Goal: Task Accomplishment & Management: Use online tool/utility

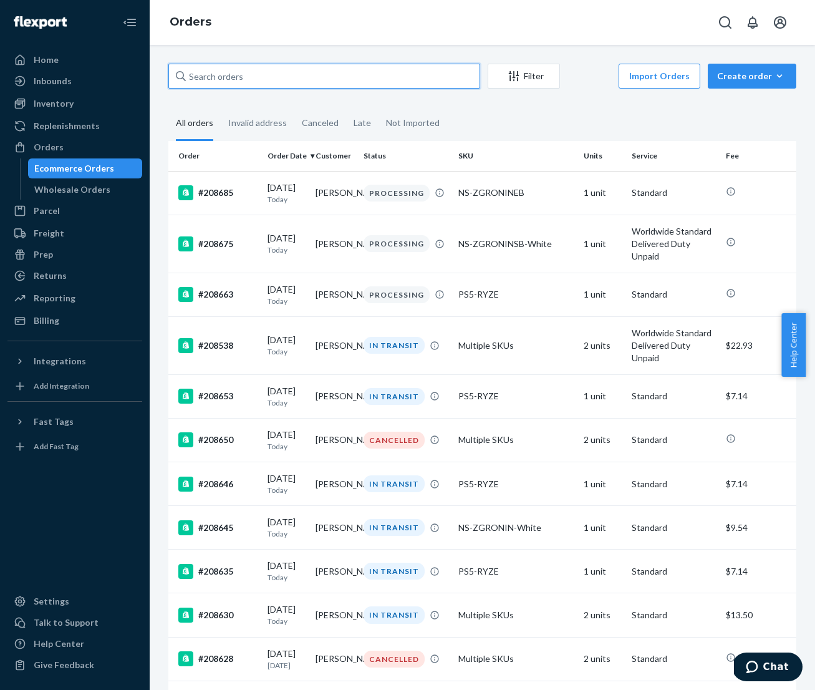
click at [303, 84] on input "text" at bounding box center [324, 76] width 312 height 25
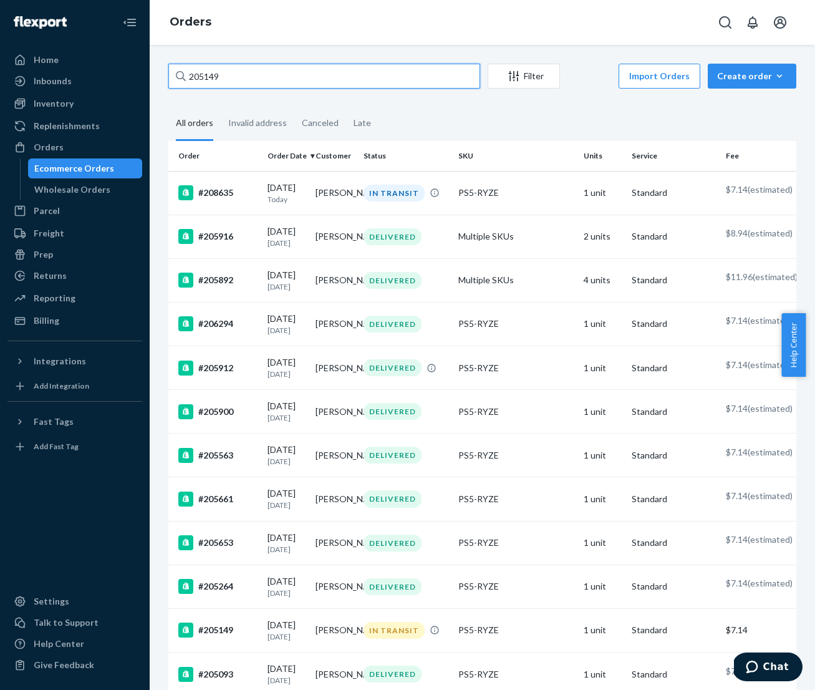
click at [304, 78] on input "205149" at bounding box center [324, 76] width 312 height 25
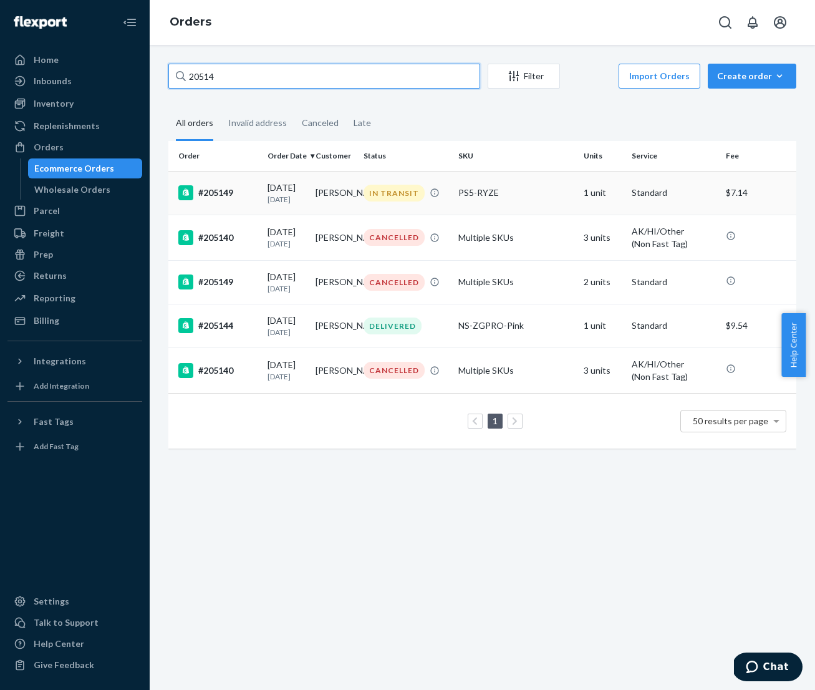
type input "20514"
click at [308, 194] on td "[DATE] [DATE]" at bounding box center [287, 193] width 48 height 44
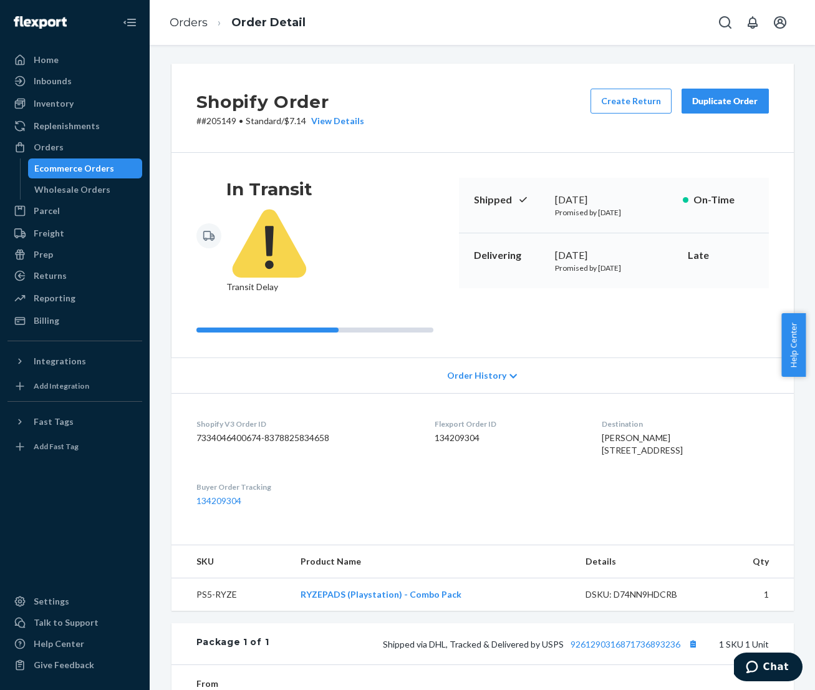
click at [703, 102] on div "Duplicate Order" at bounding box center [725, 101] width 66 height 12
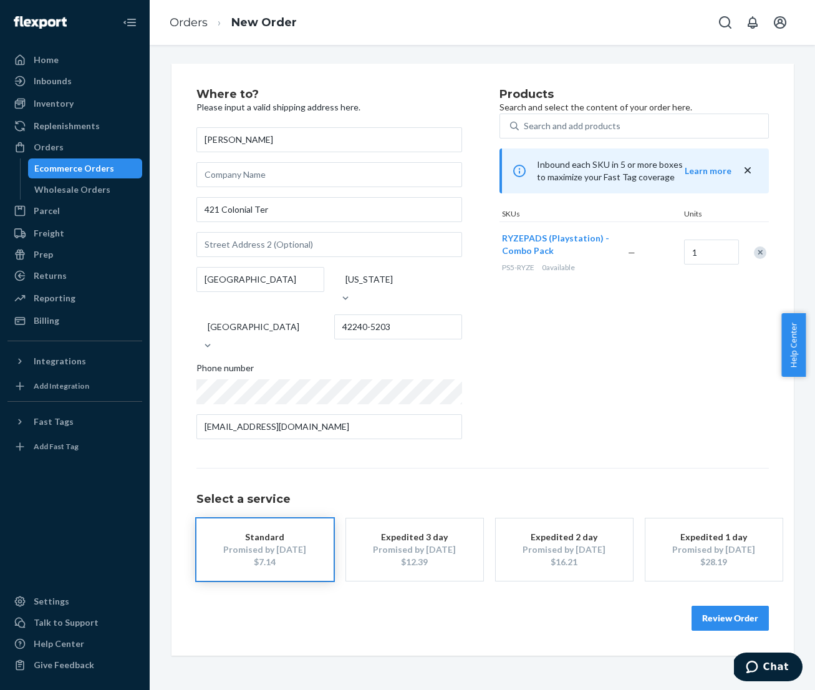
click at [711, 606] on button "Review Order" at bounding box center [730, 618] width 77 height 25
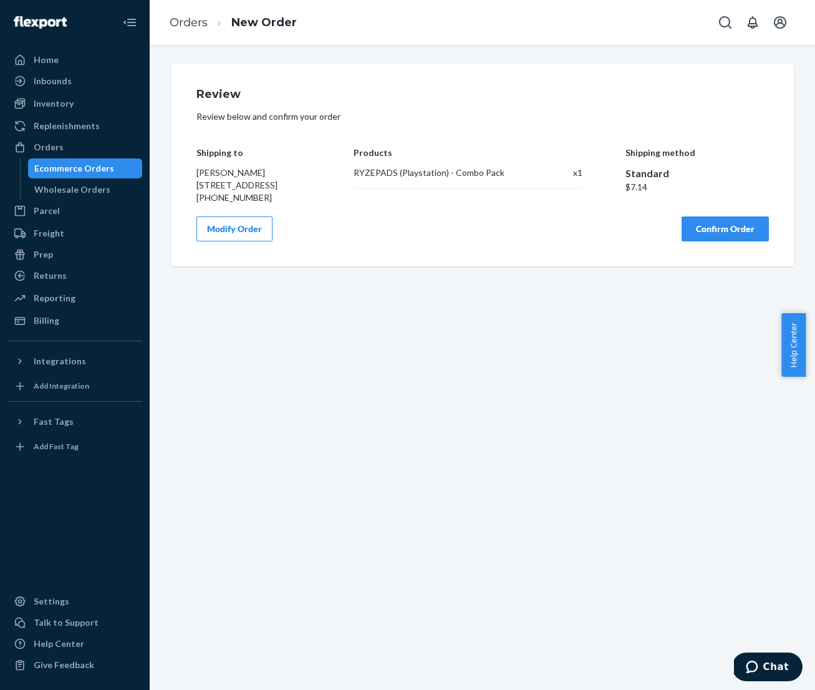
click at [704, 241] on button "Confirm Order" at bounding box center [725, 228] width 87 height 25
